Goal: Task Accomplishment & Management: Manage account settings

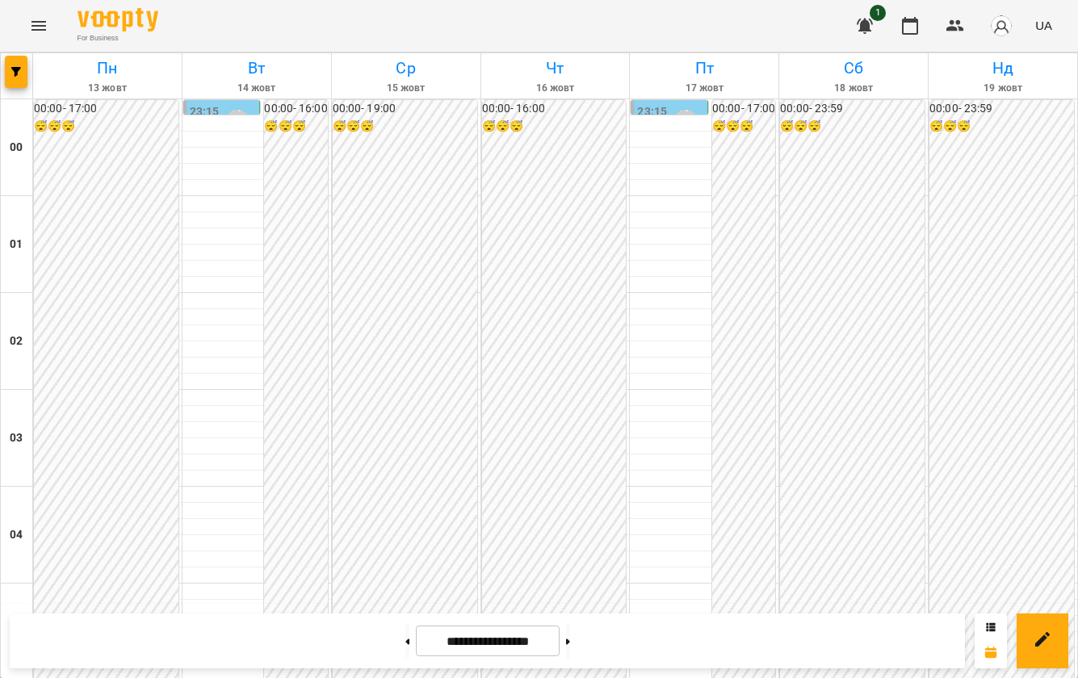
scroll to position [1617, 0]
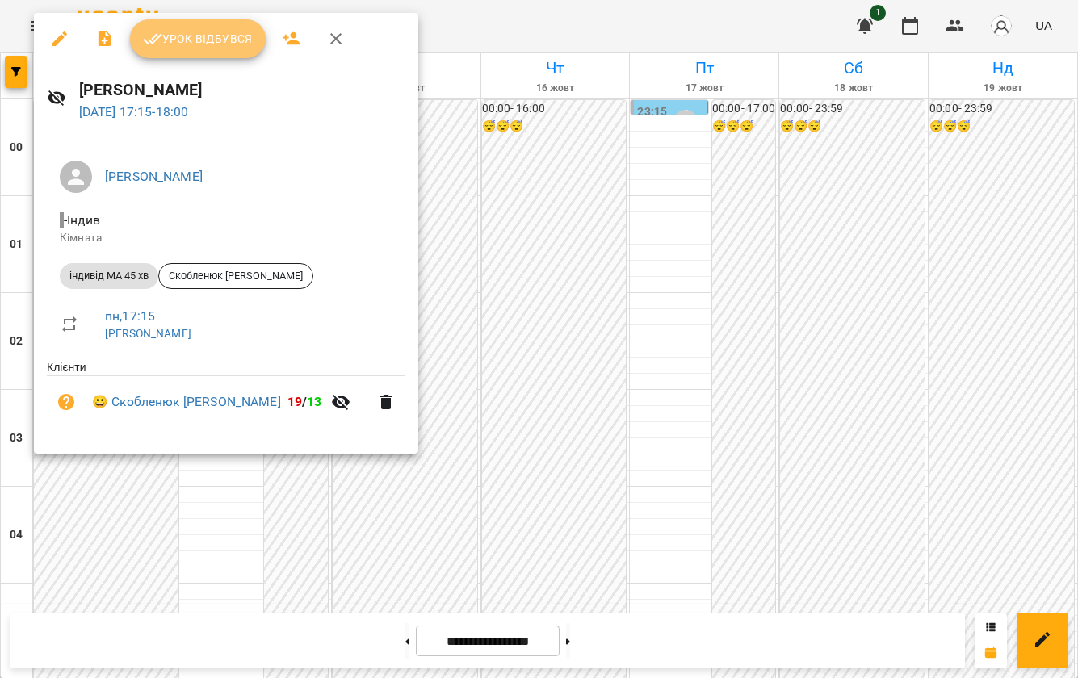
click at [188, 31] on span "Урок відбувся" at bounding box center [198, 38] width 110 height 19
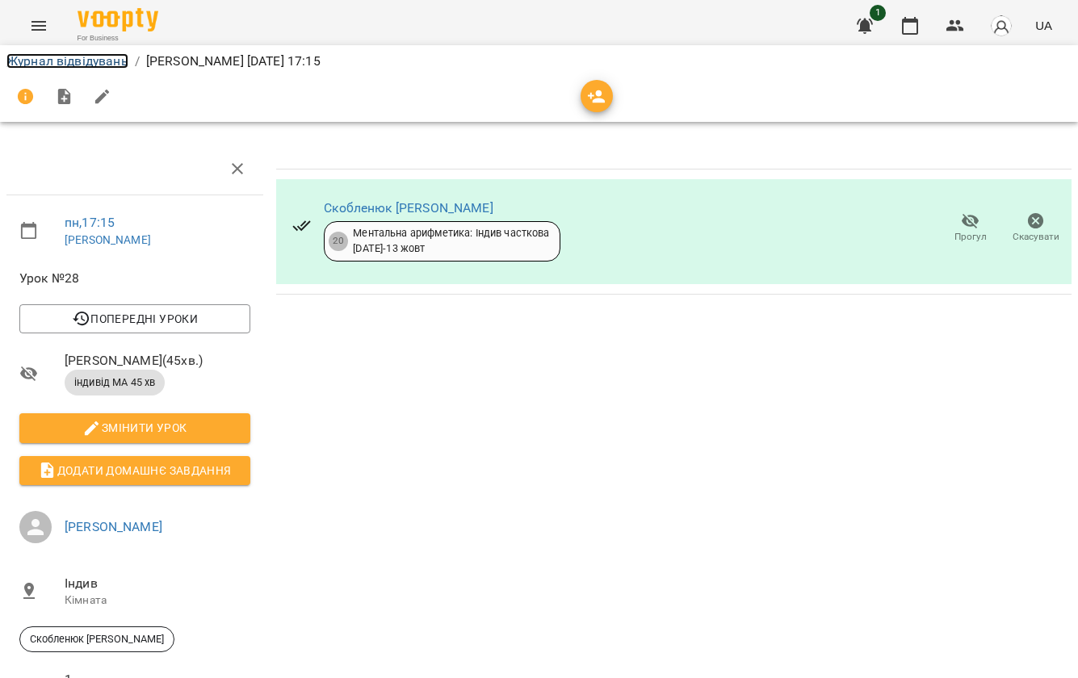
click at [57, 57] on link "Журнал відвідувань" at bounding box center [67, 60] width 122 height 15
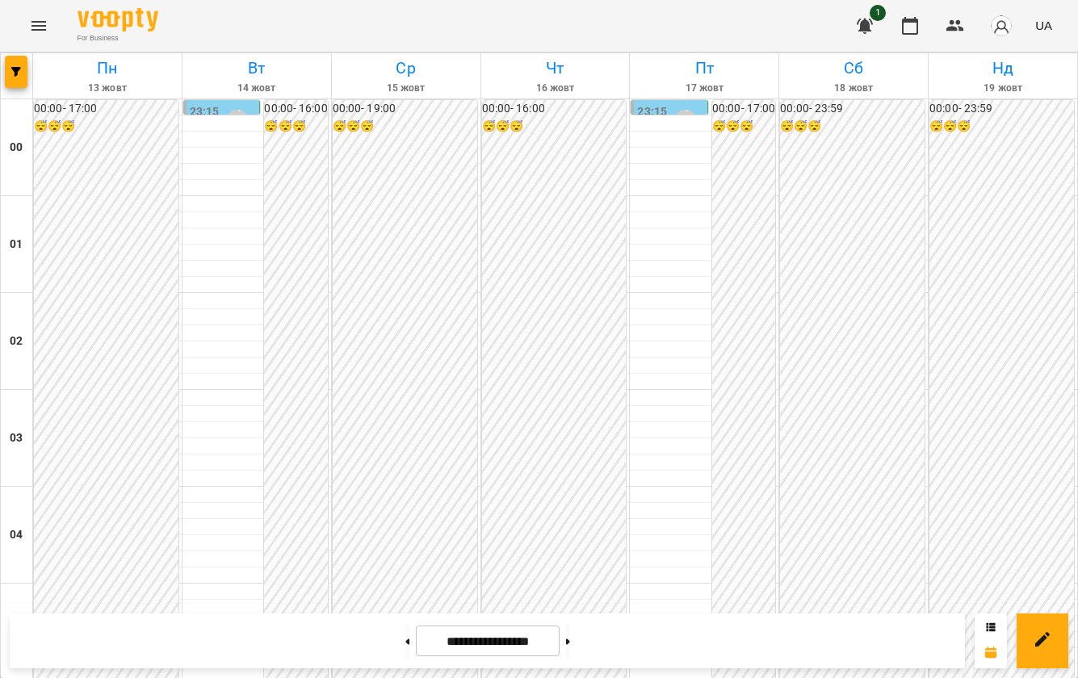
scroll to position [1514, 0]
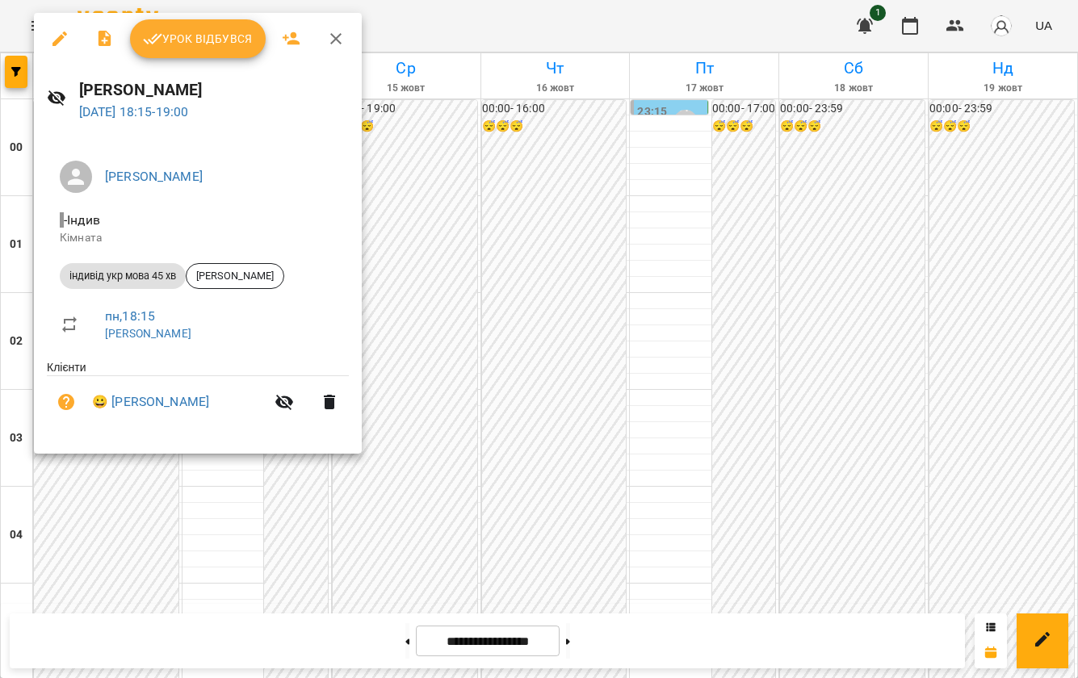
click at [57, 33] on icon "button" at bounding box center [59, 38] width 19 height 19
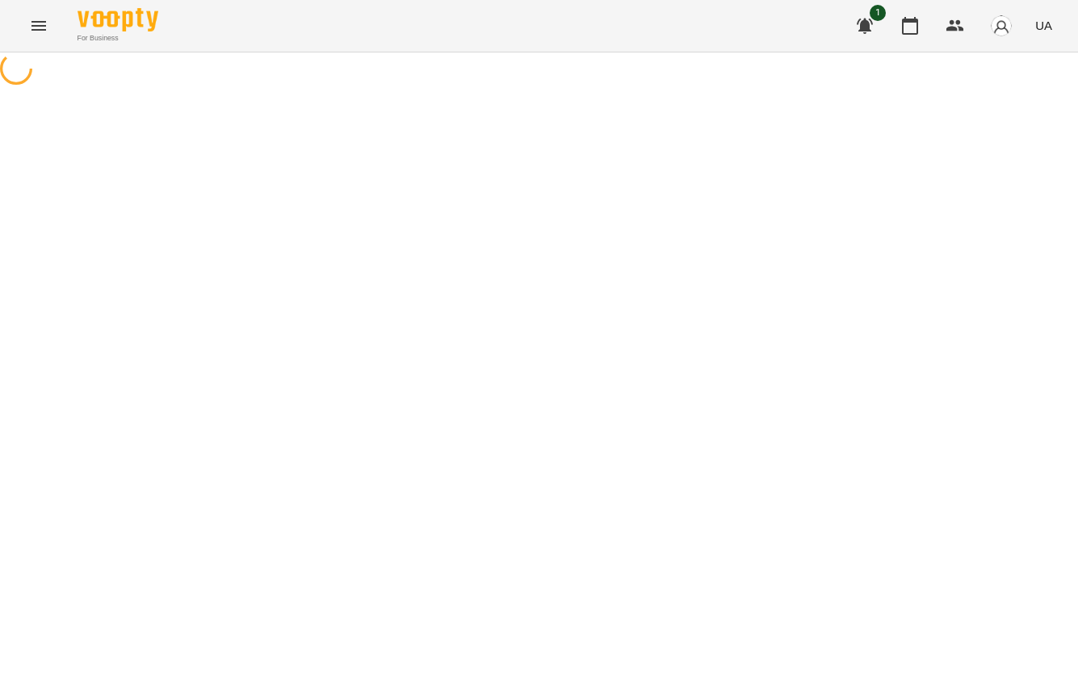
select select "**********"
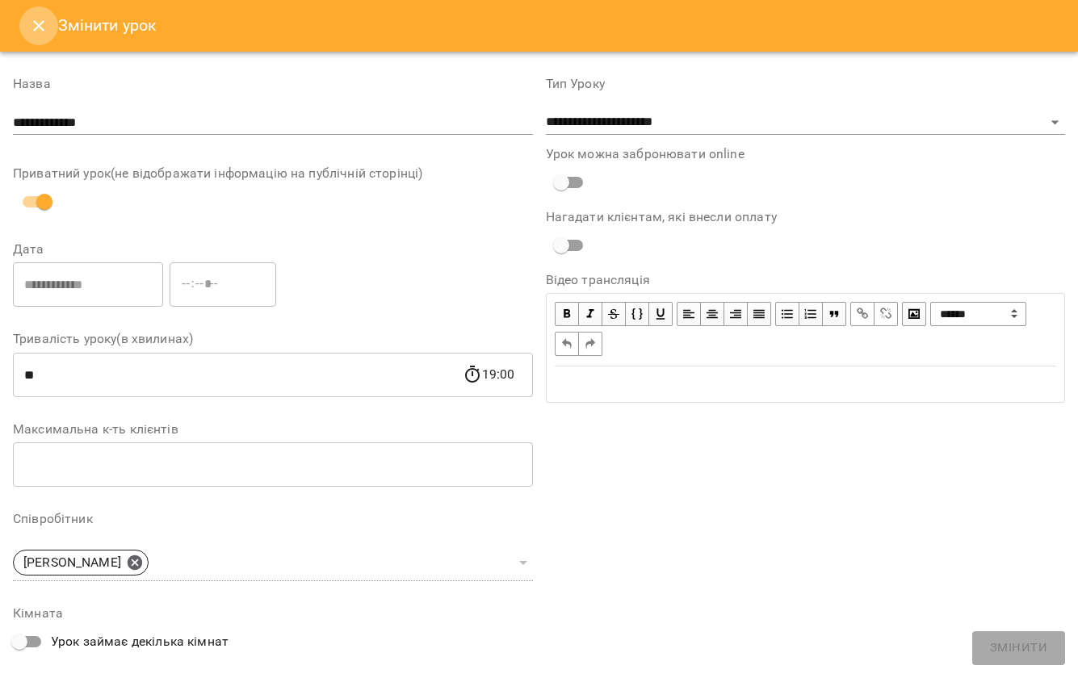
click at [38, 28] on icon "Close" at bounding box center [38, 25] width 19 height 19
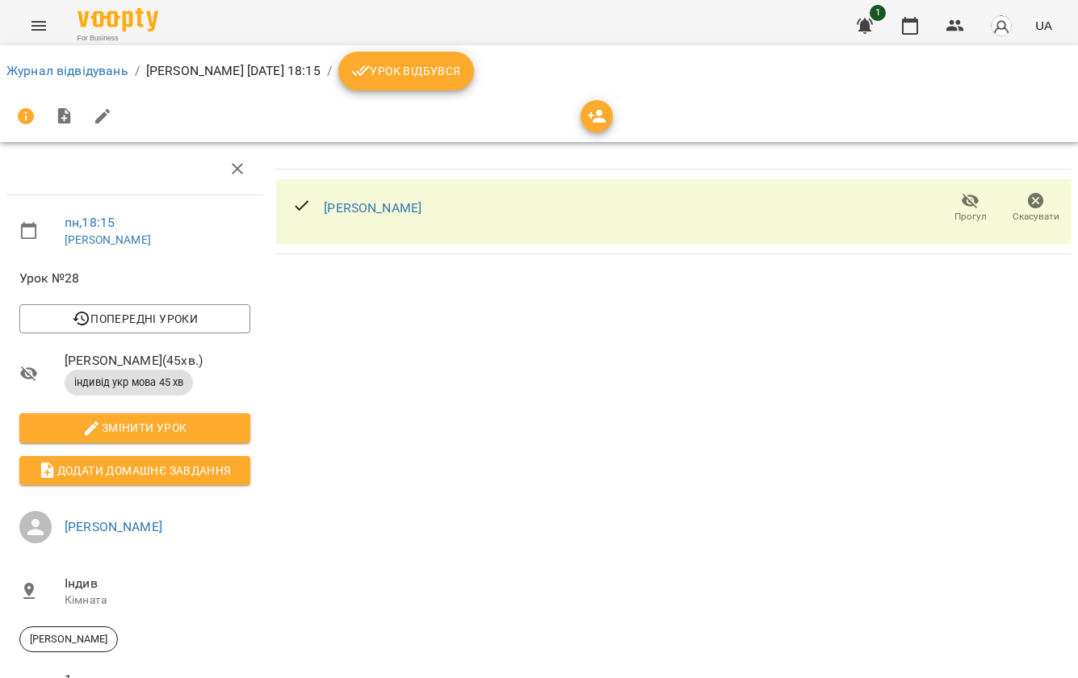
click at [437, 76] on span "Урок відбувся" at bounding box center [406, 70] width 110 height 19
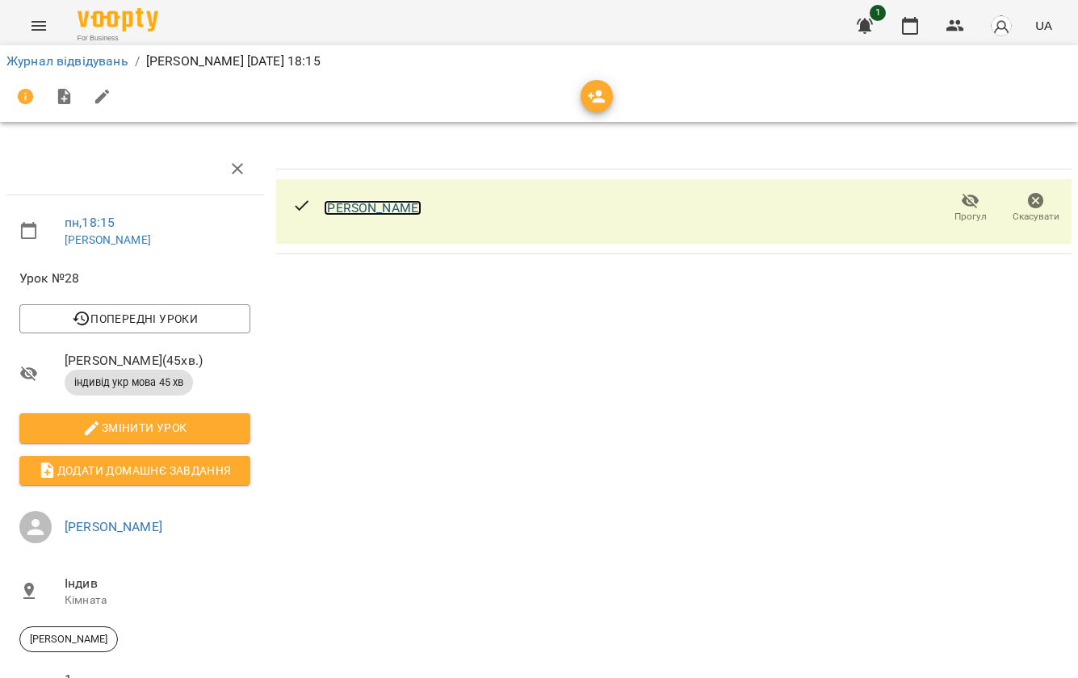
click at [406, 210] on link "[PERSON_NAME]" at bounding box center [373, 207] width 98 height 15
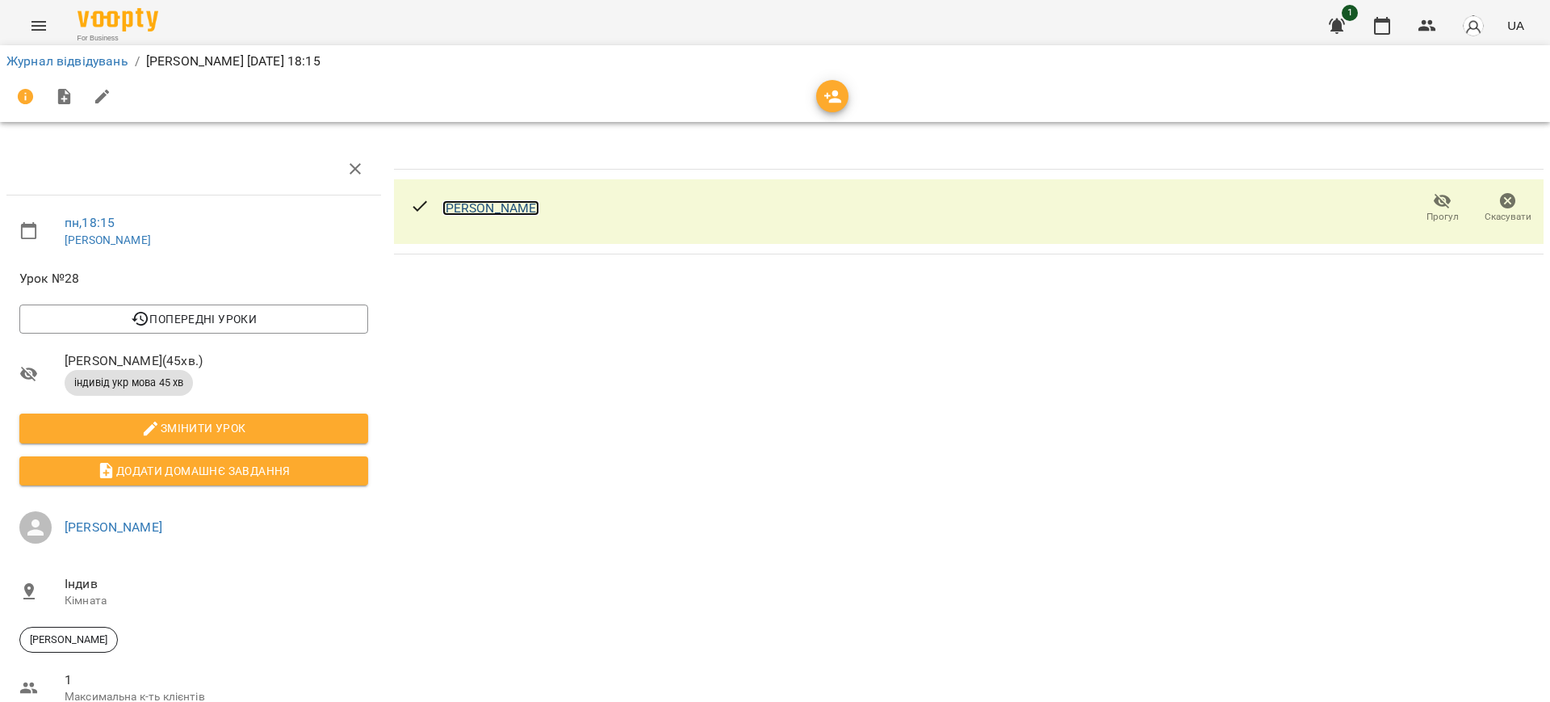
click at [489, 205] on link "[PERSON_NAME]" at bounding box center [491, 207] width 98 height 15
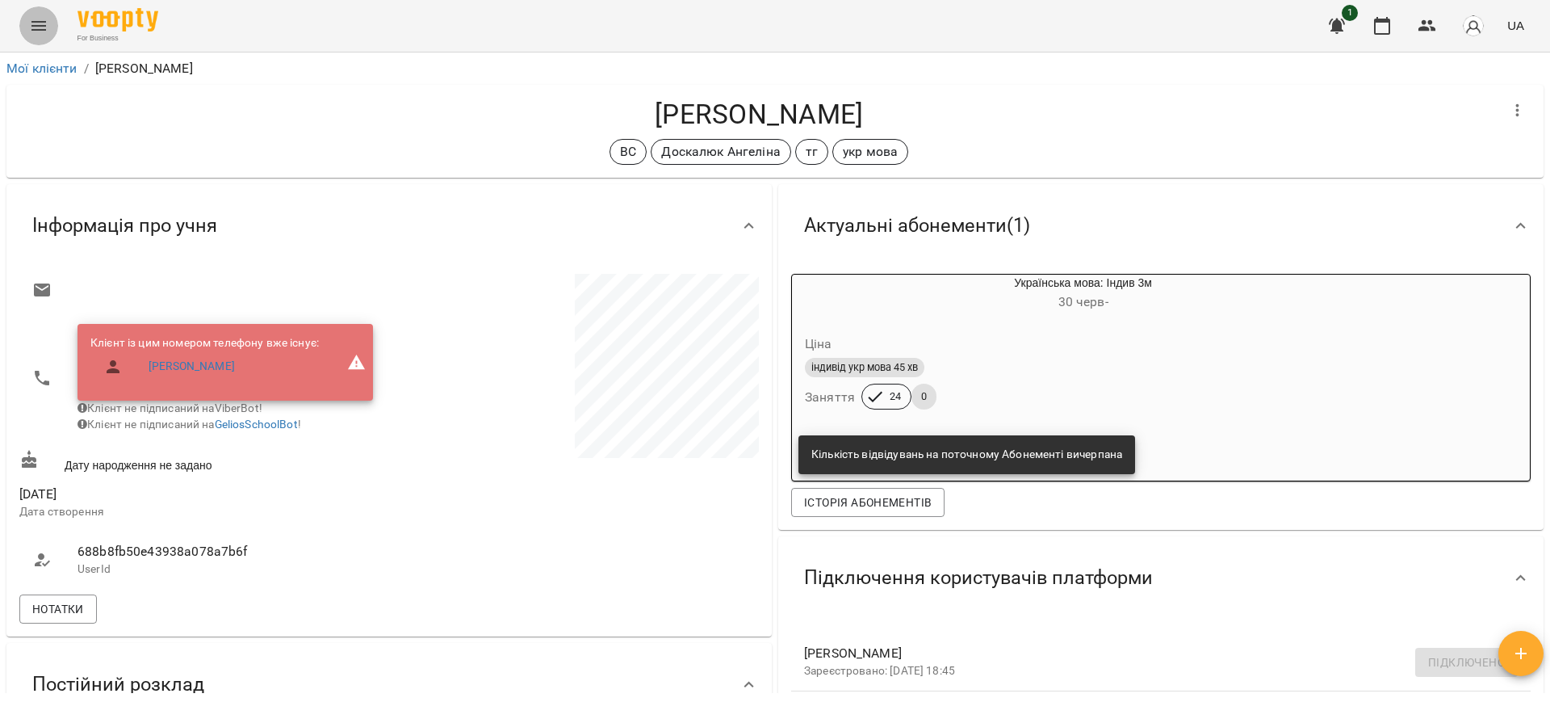
click at [50, 26] on button "Menu" at bounding box center [38, 25] width 39 height 39
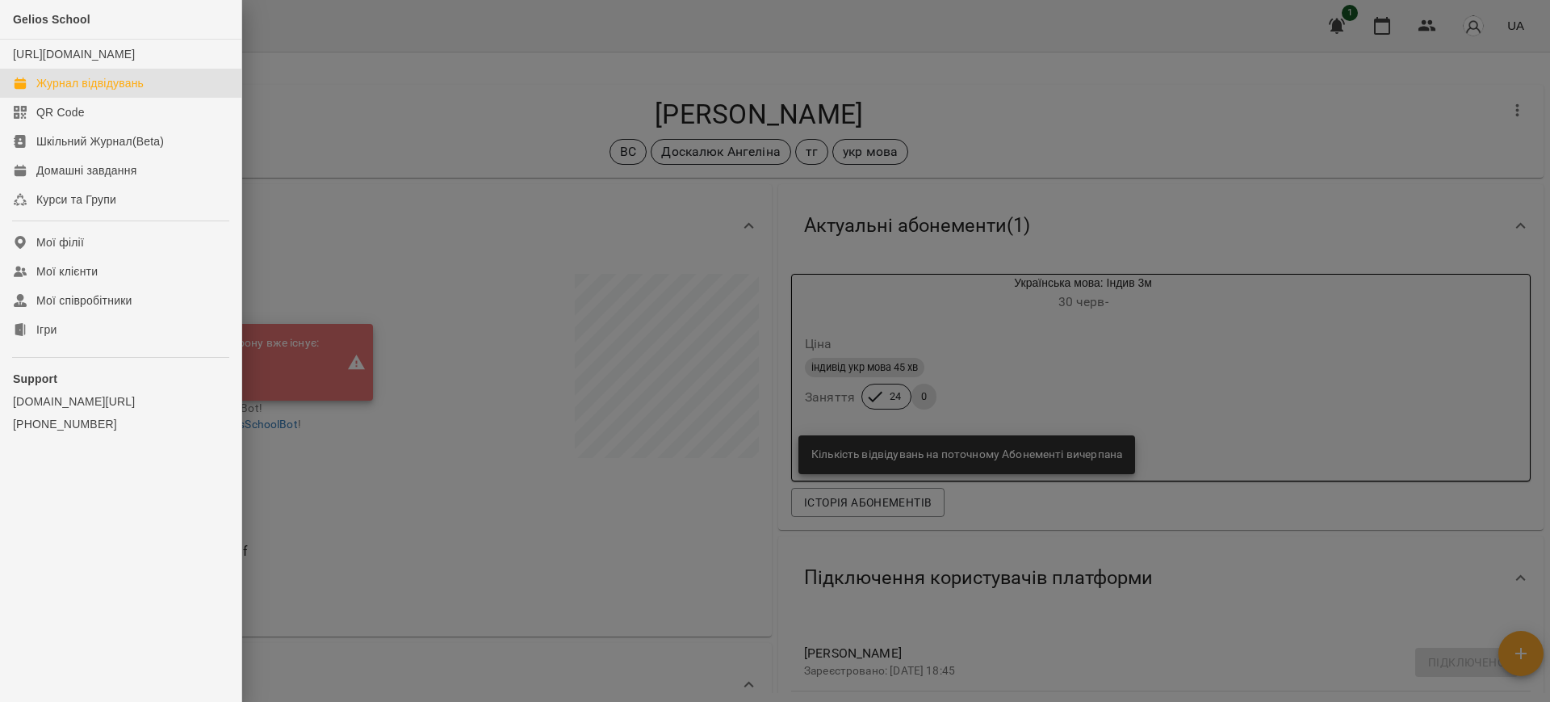
click at [50, 86] on link "Журнал відвідувань" at bounding box center [120, 83] width 241 height 29
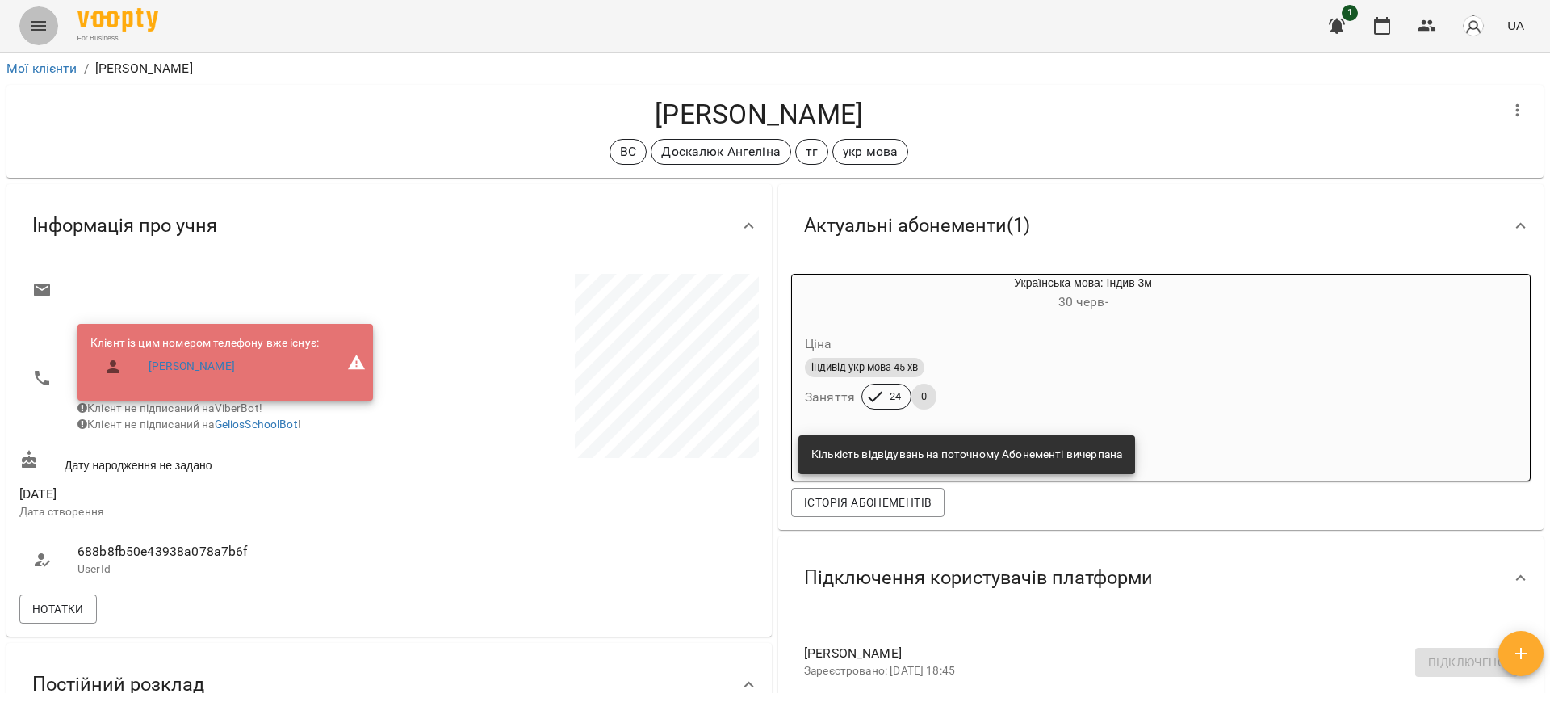
click at [47, 22] on icon "Menu" at bounding box center [38, 25] width 19 height 19
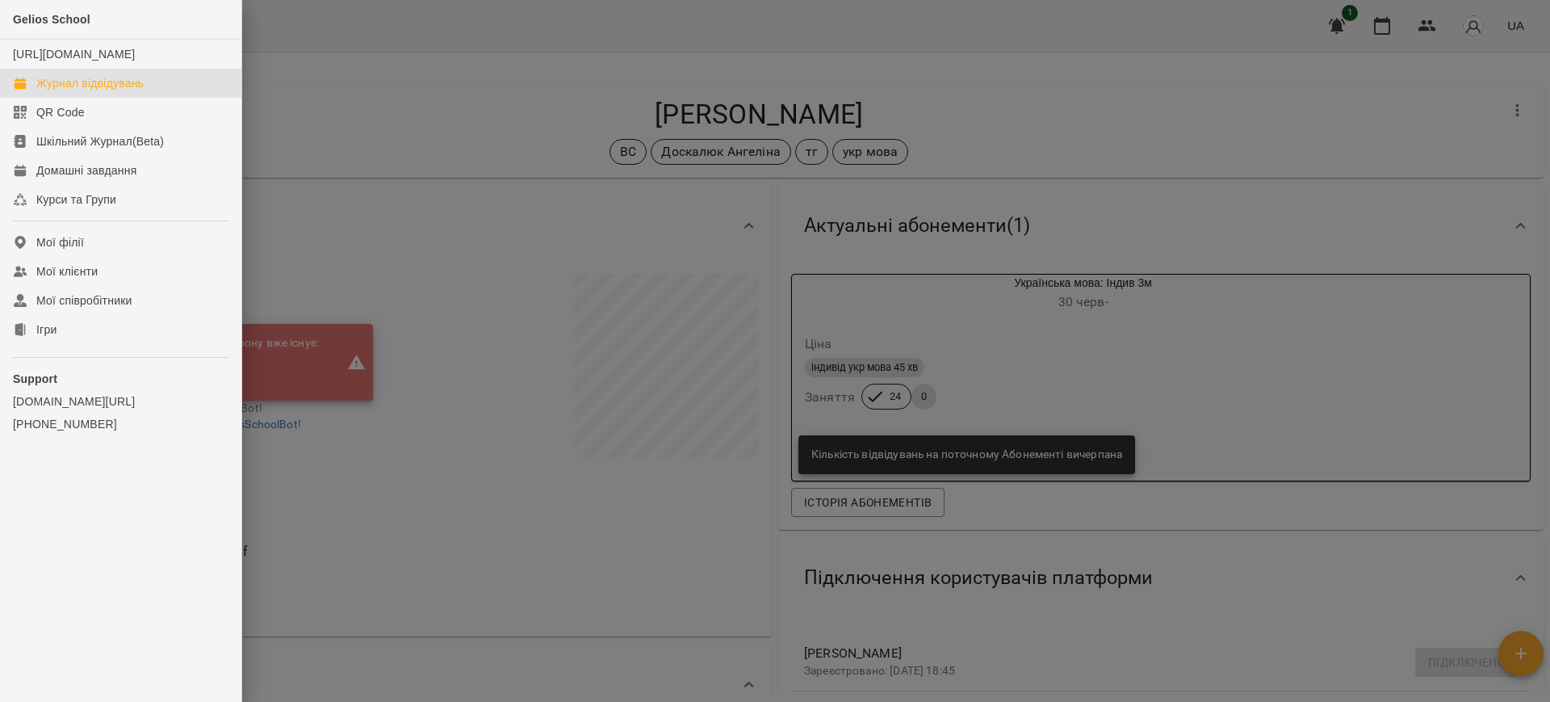
click at [57, 91] on div "Журнал відвідувань" at bounding box center [89, 83] width 107 height 16
